Goal: Information Seeking & Learning: Understand process/instructions

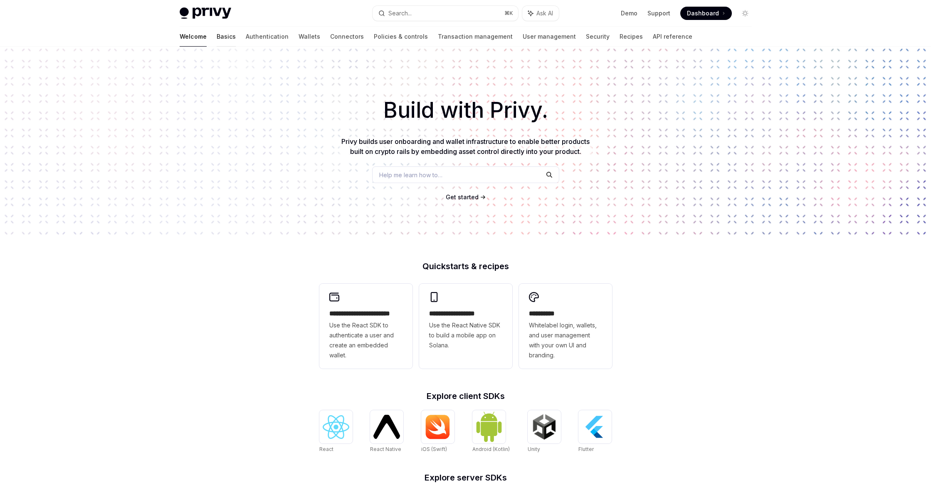
click at [217, 36] on link "Basics" at bounding box center [226, 37] width 19 height 20
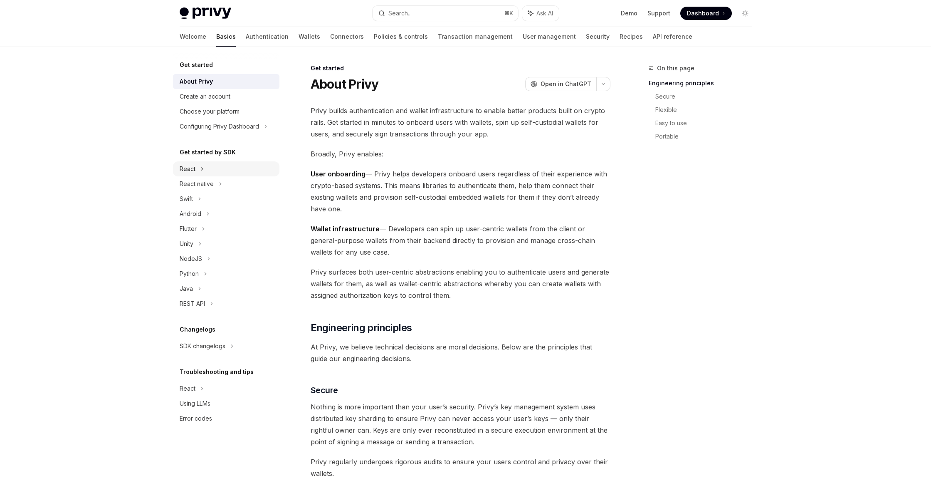
click at [204, 162] on div "React" at bounding box center [226, 168] width 107 height 15
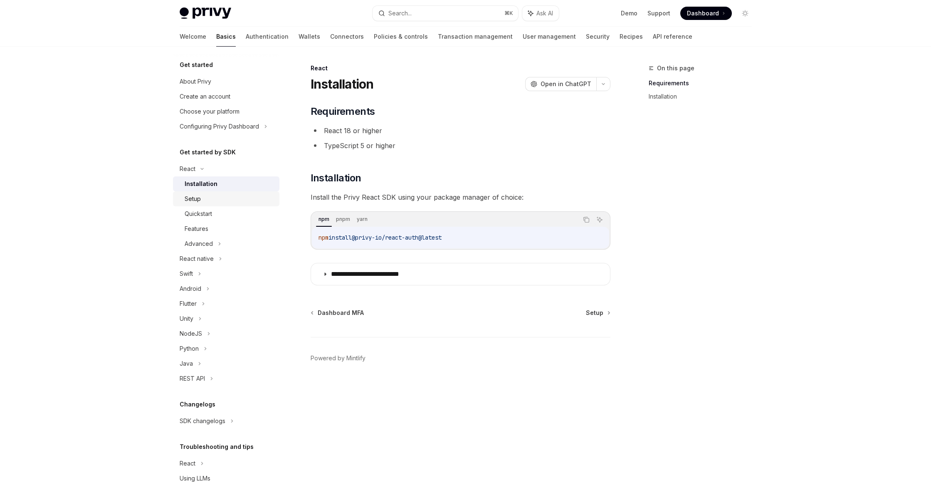
click at [209, 199] on div "Setup" at bounding box center [230, 199] width 90 height 10
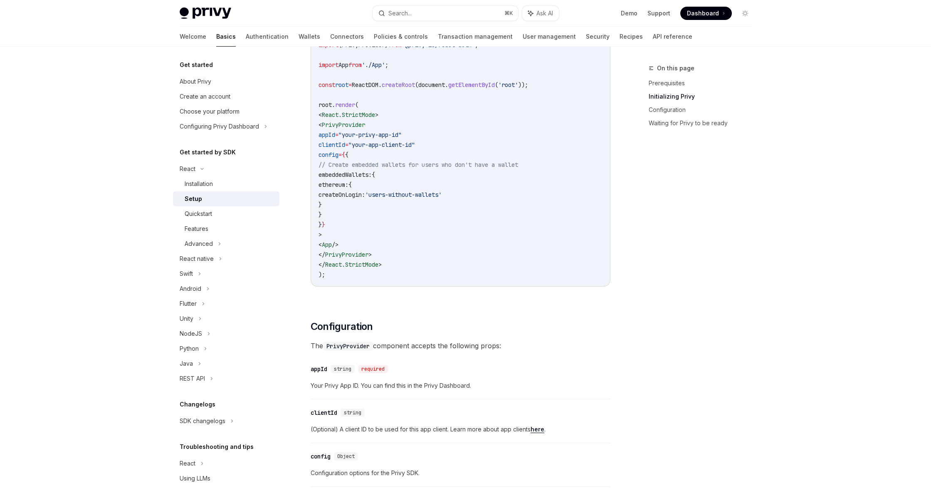
scroll to position [369, 0]
drag, startPoint x: 418, startPoint y: 194, endPoint x: 490, endPoint y: 193, distance: 72.0
click at [442, 193] on span "'users-without-wallets'" at bounding box center [403, 194] width 77 height 7
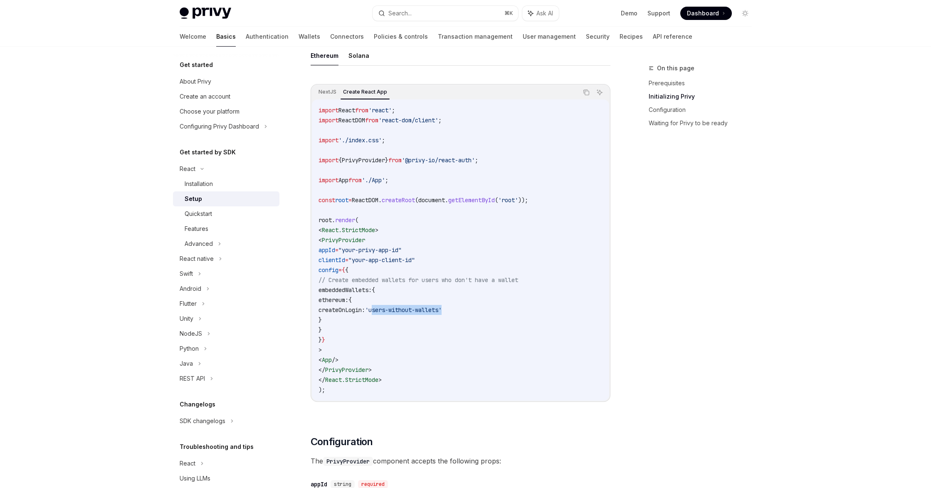
scroll to position [255, 0]
click at [471, 341] on code "import React from 'react' ; import ReactDOM from 'react-dom/client' ; import '.…" at bounding box center [461, 249] width 284 height 290
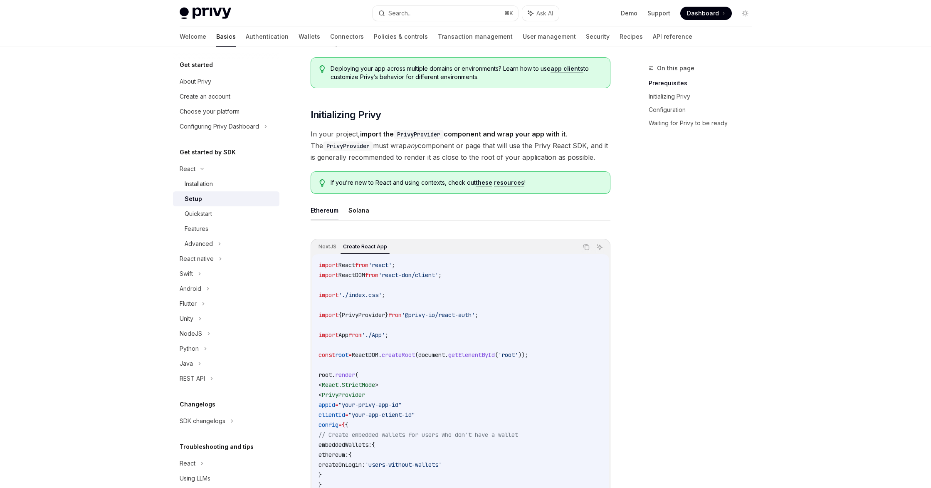
scroll to position [92, 0]
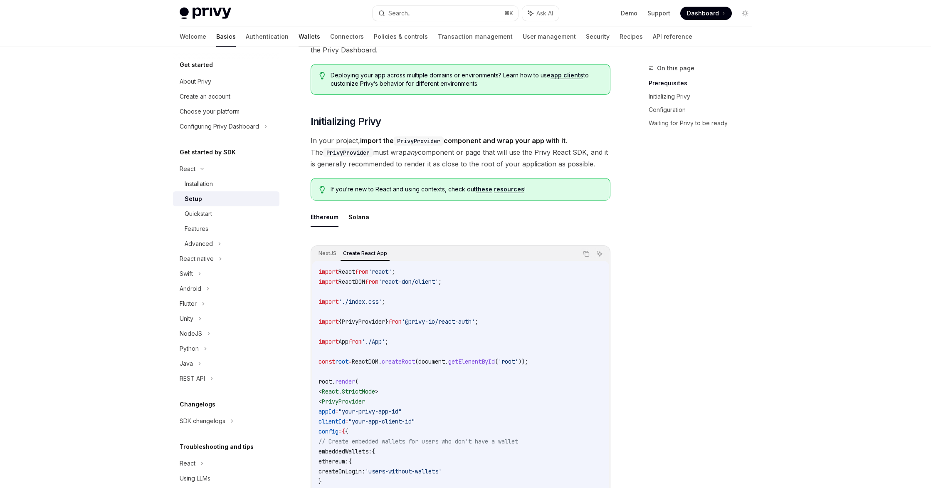
click at [299, 35] on link "Wallets" at bounding box center [310, 37] width 22 height 20
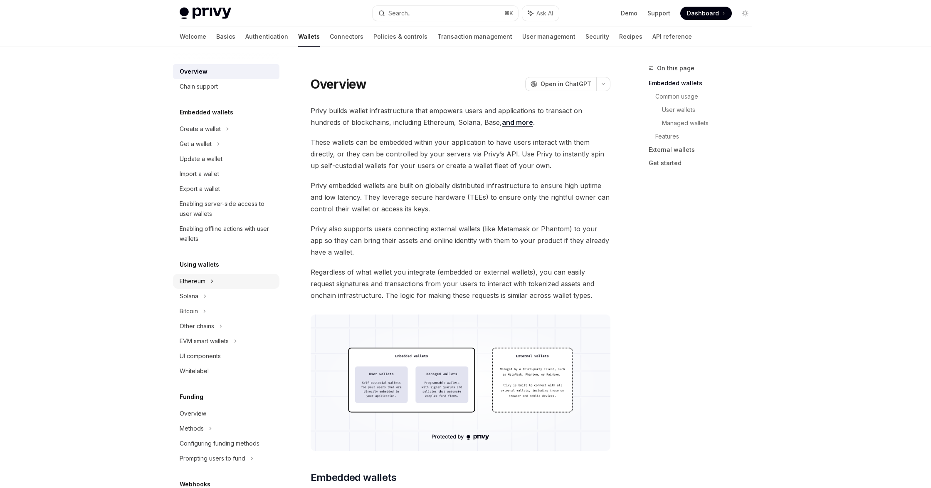
click at [226, 134] on icon at bounding box center [227, 129] width 3 height 10
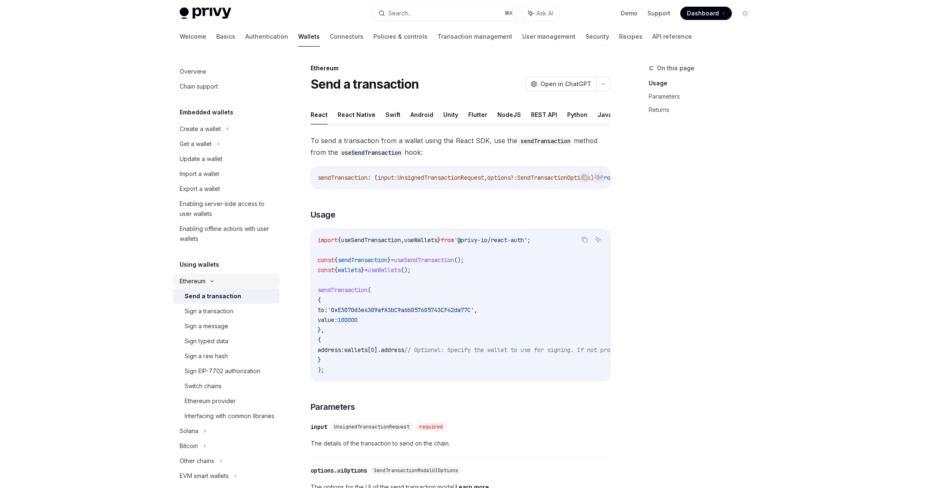
click at [213, 280] on icon at bounding box center [212, 281] width 10 height 3
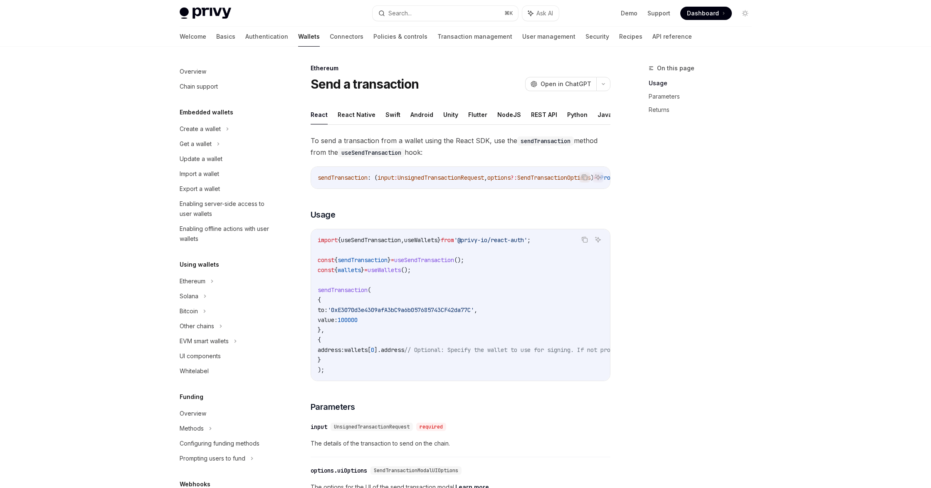
click at [242, 246] on div "Overview Chain support Embedded wallets Create a wallet Get a wallet Update a w…" at bounding box center [226, 381] width 107 height 643
click at [227, 130] on icon at bounding box center [227, 129] width 1 height 2
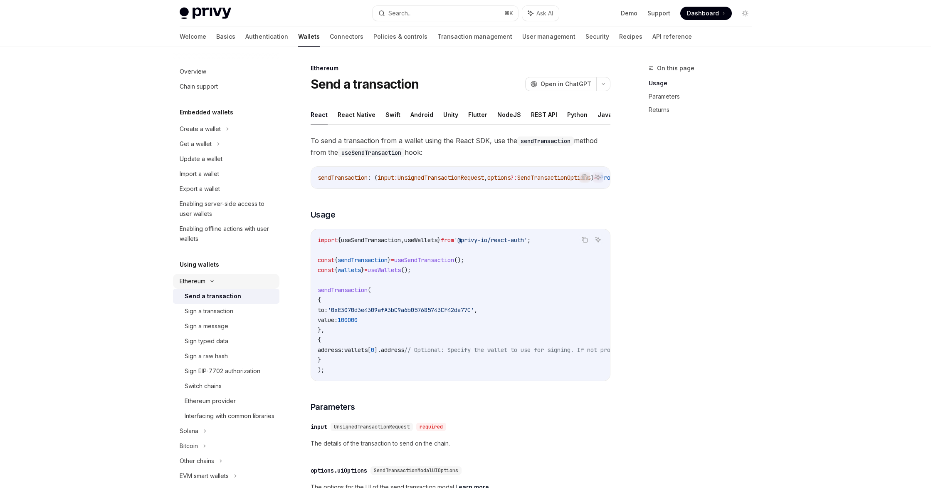
click at [212, 280] on icon at bounding box center [212, 281] width 10 height 3
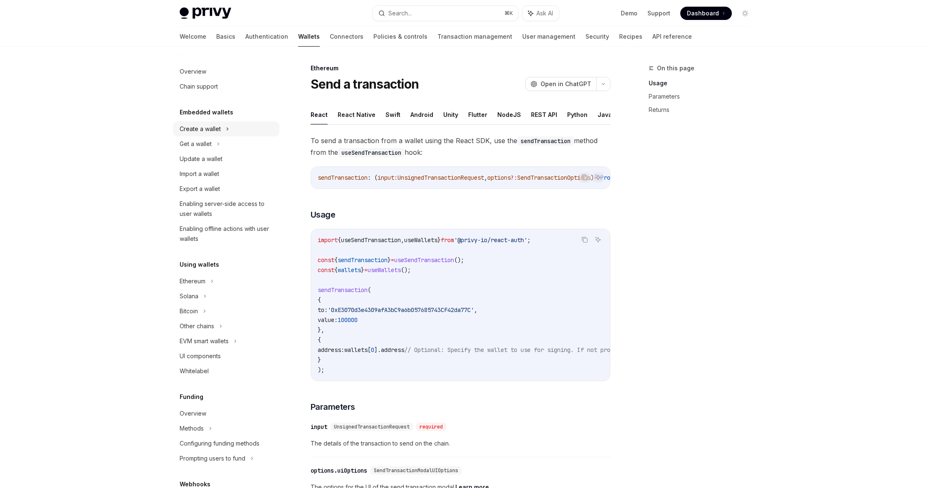
click at [231, 125] on div "Create a wallet" at bounding box center [226, 128] width 107 height 15
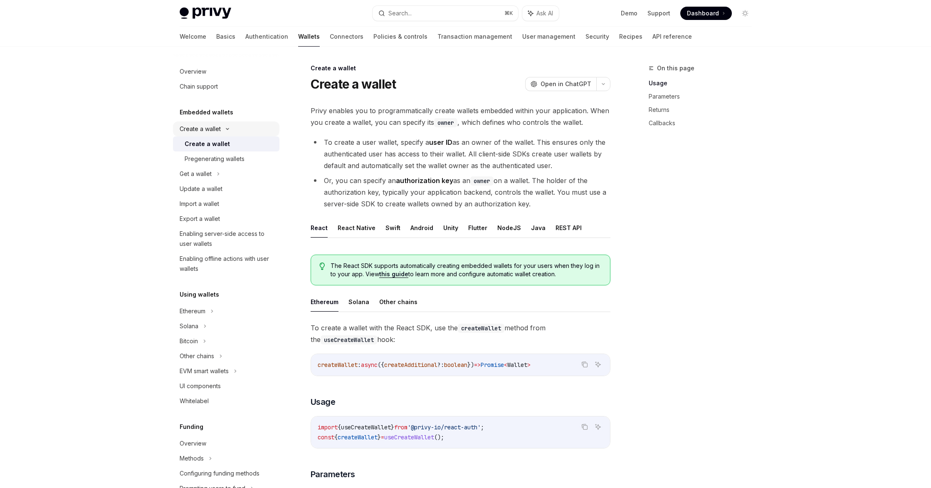
click at [231, 125] on div "Create a wallet" at bounding box center [226, 128] width 107 height 15
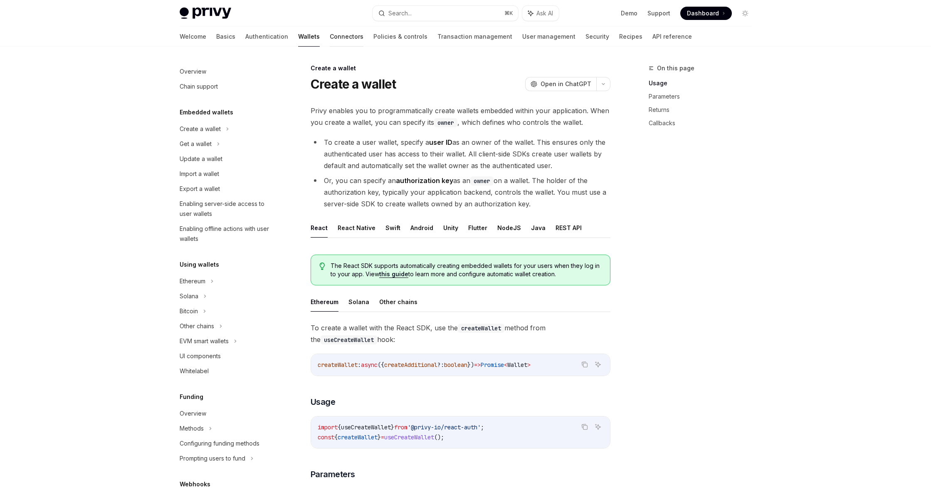
click at [330, 36] on link "Connectors" at bounding box center [347, 37] width 34 height 20
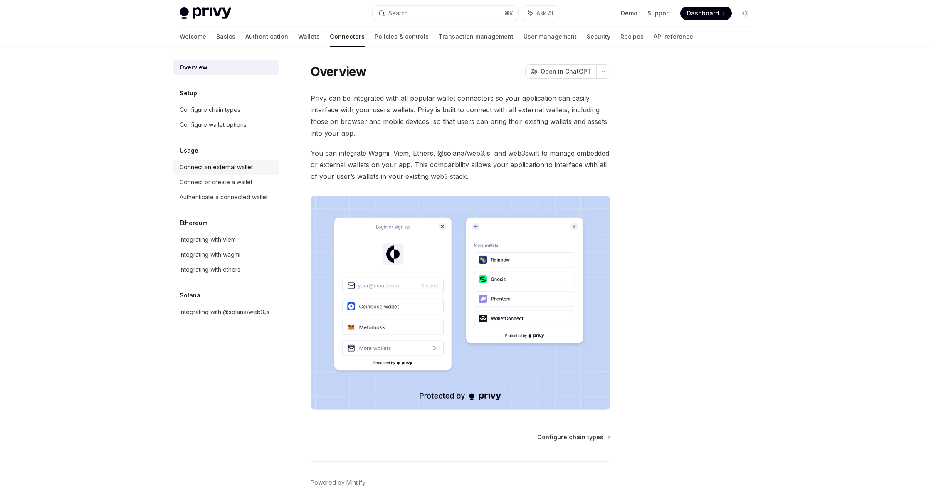
click at [222, 167] on div "Connect an external wallet" at bounding box center [216, 167] width 73 height 10
type textarea "*"
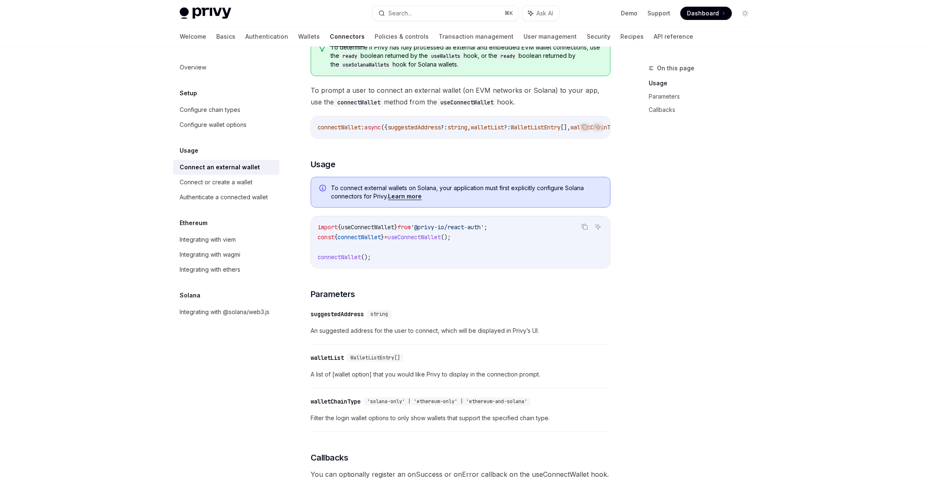
scroll to position [107, 0]
click at [366, 233] on code "import { useConnectWallet } from '@privy-io/react-auth' ; const { connectWallet…" at bounding box center [461, 241] width 286 height 40
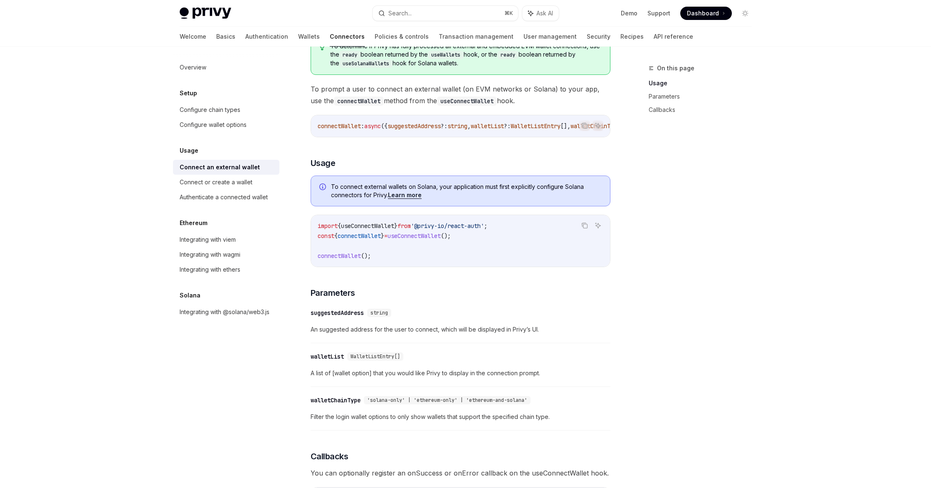
click at [367, 239] on span "connectWallet" at bounding box center [359, 235] width 43 height 7
copy span "connectWallet"
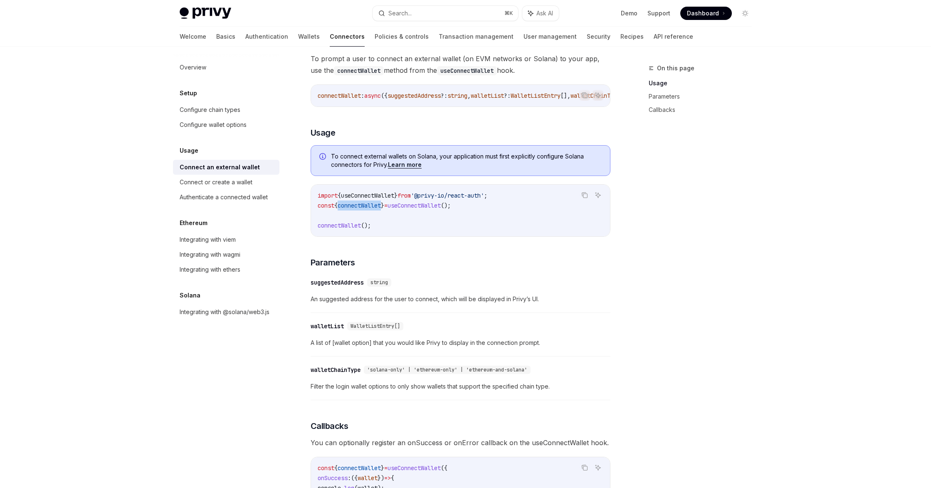
scroll to position [139, 0]
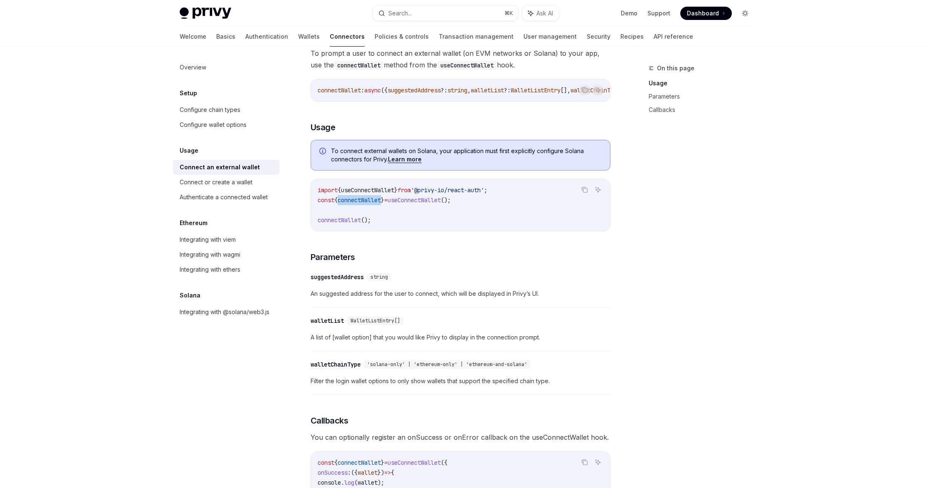
click at [747, 16] on icon "Toggle dark mode" at bounding box center [745, 13] width 7 height 7
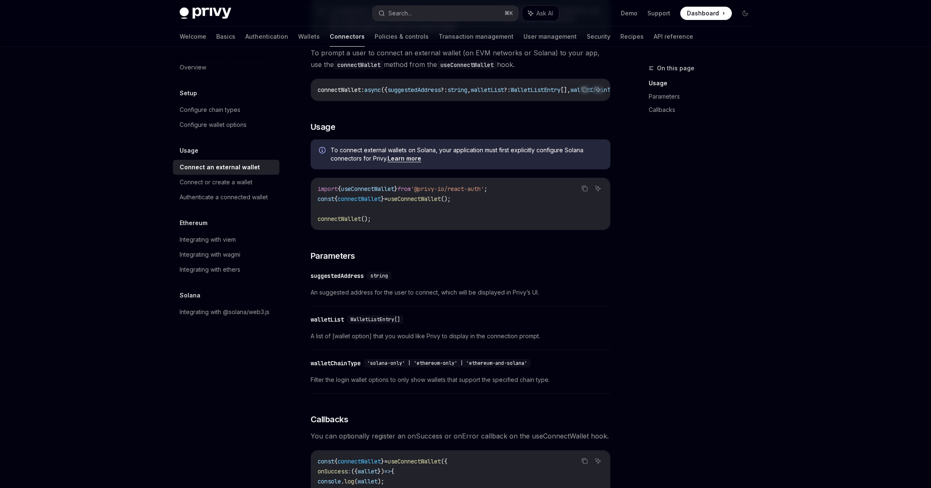
click at [689, 196] on div "On this page Usage Parameters Callbacks" at bounding box center [695, 275] width 126 height 425
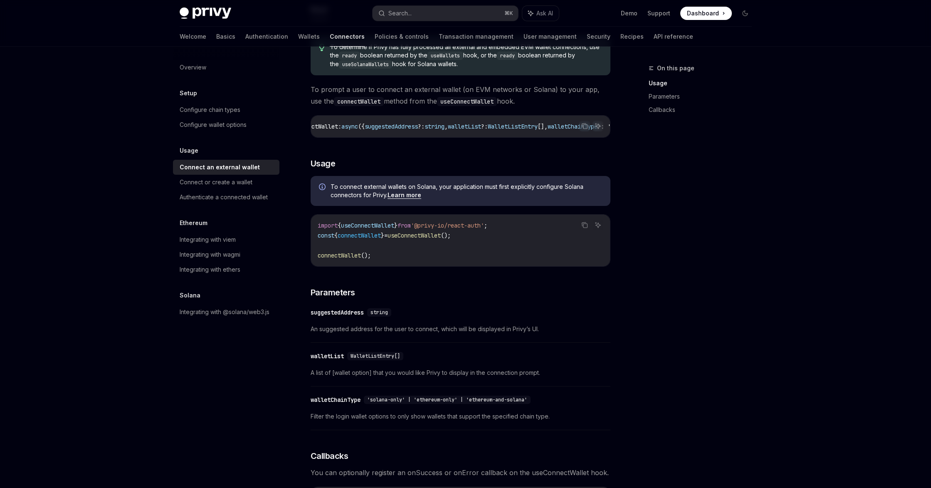
scroll to position [0, 8]
click at [637, 170] on div "On this page Usage Parameters Callbacks" at bounding box center [695, 275] width 126 height 425
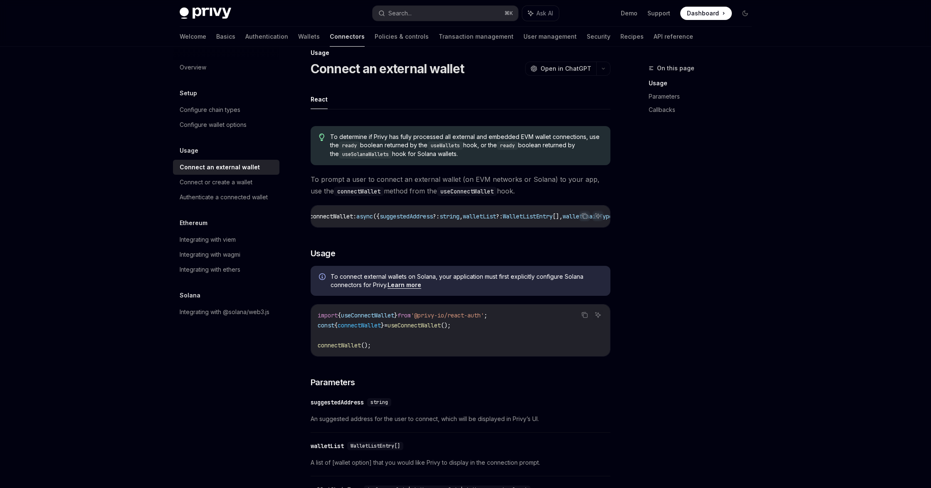
scroll to position [0, 0]
